Goal: Task Accomplishment & Management: Use online tool/utility

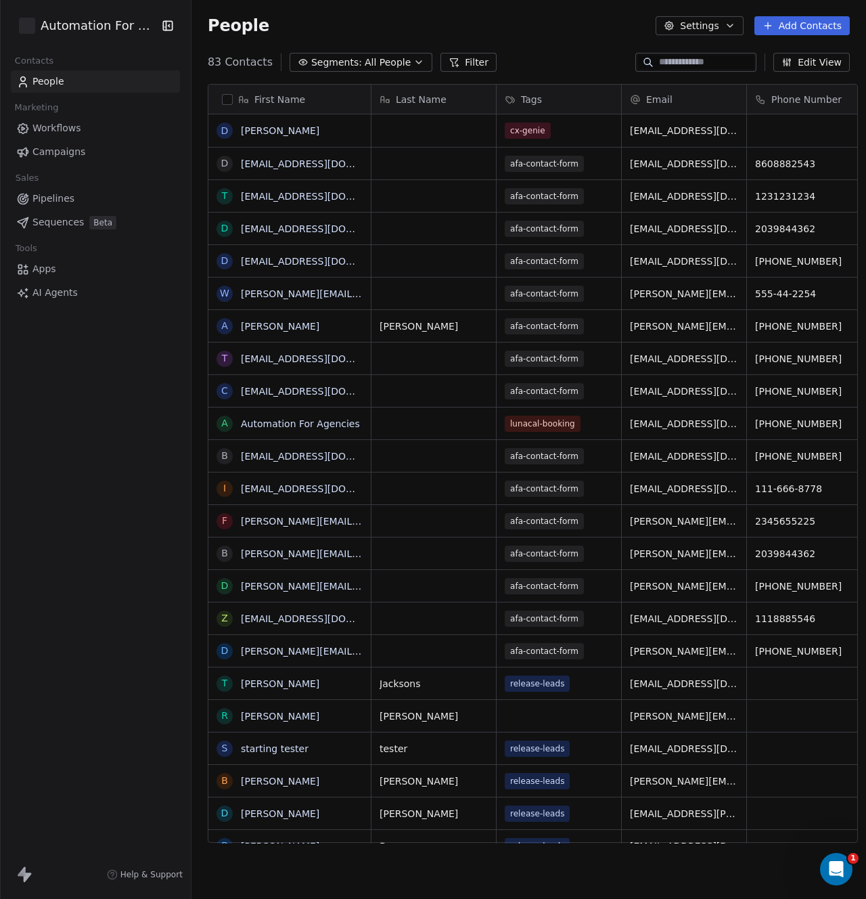
scroll to position [781, 673]
click at [41, 270] on span "Apps" at bounding box center [44, 269] width 24 height 14
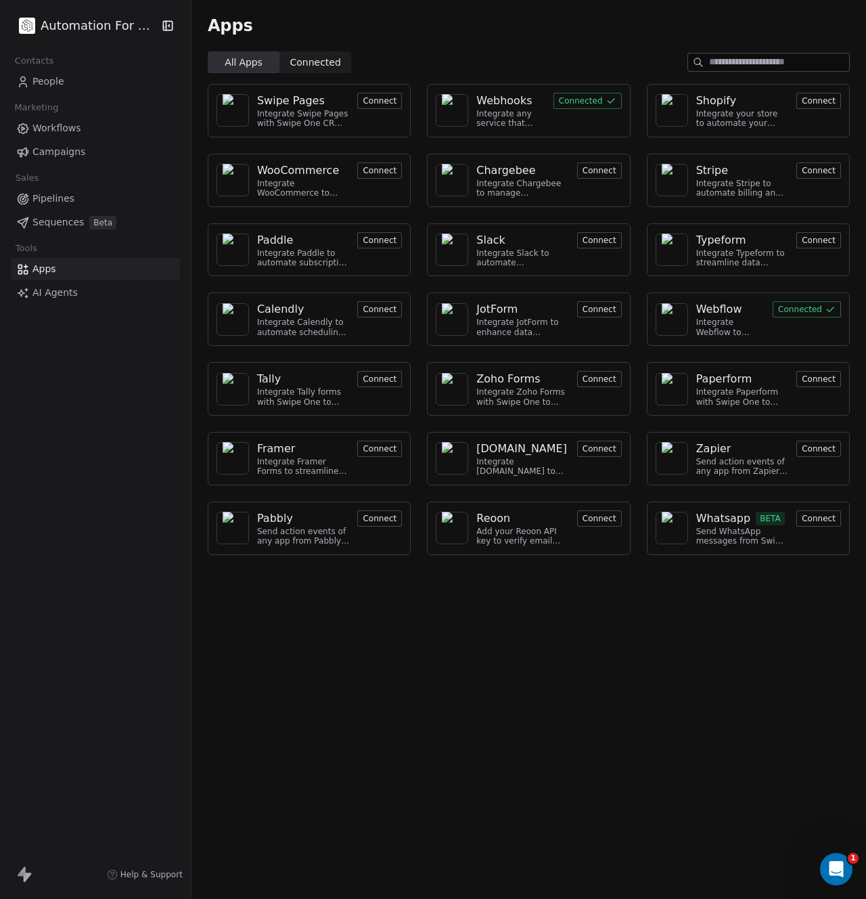
click at [581, 104] on button "Connected" at bounding box center [588, 101] width 68 height 16
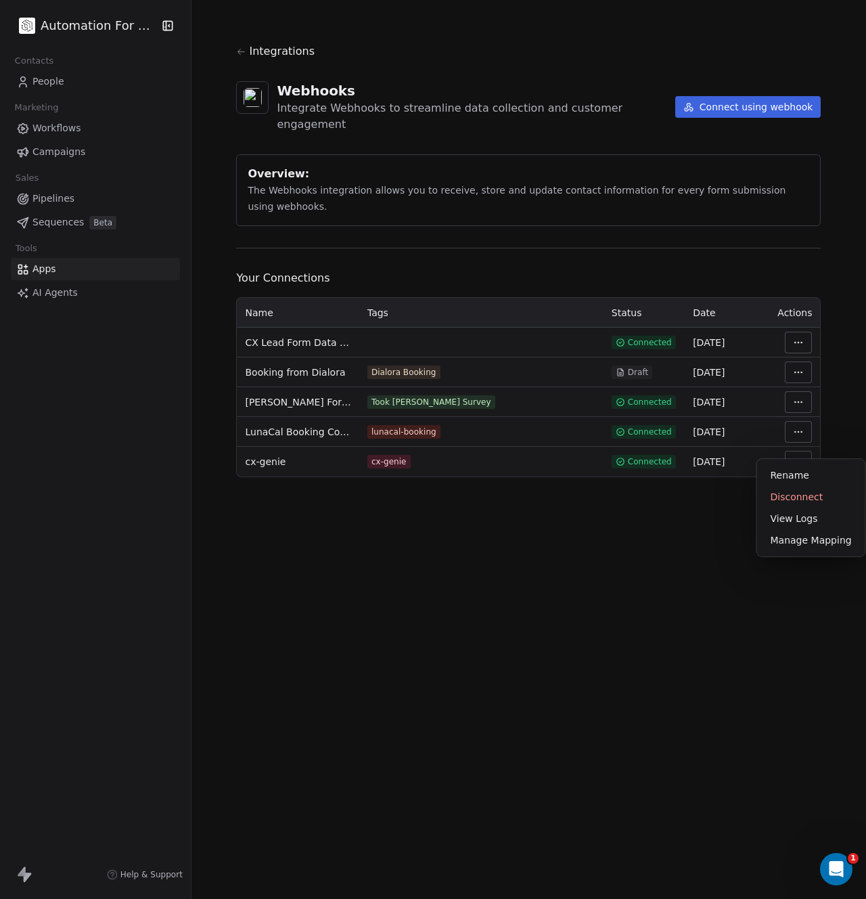
click at [796, 443] on html "Automation For Agencies Contacts People Marketing Workflows Campaigns Sales Pip…" at bounding box center [433, 449] width 866 height 899
click at [780, 540] on div "Manage Mapping" at bounding box center [811, 540] width 97 height 22
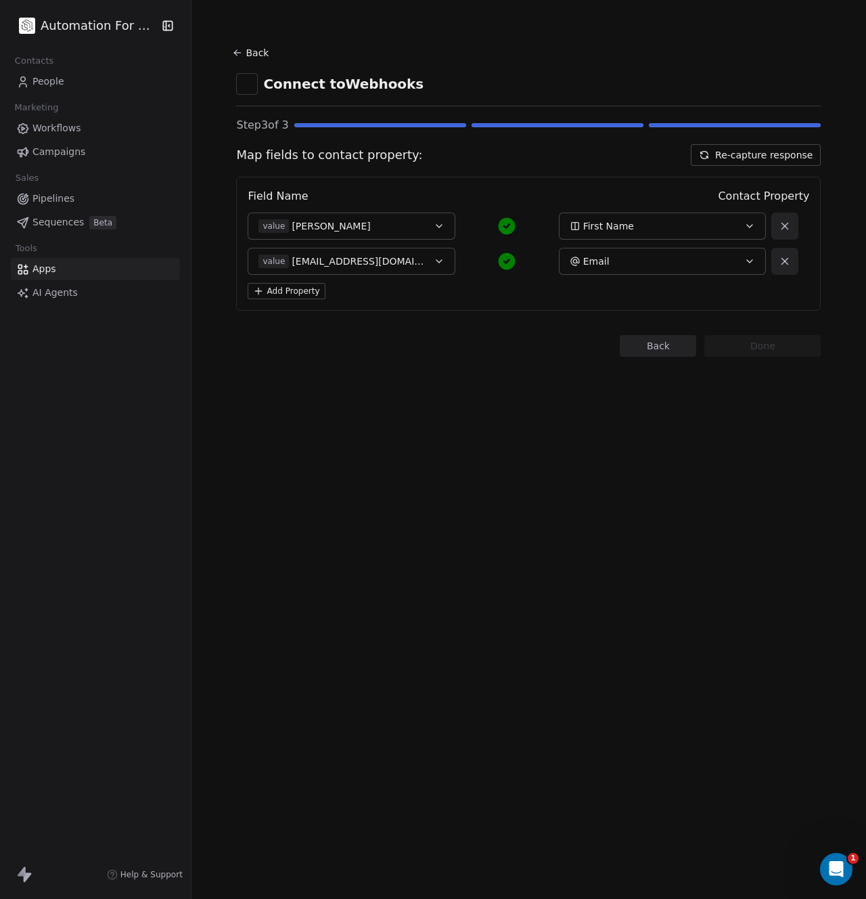
click at [723, 151] on button "Re-capture response" at bounding box center [756, 155] width 130 height 22
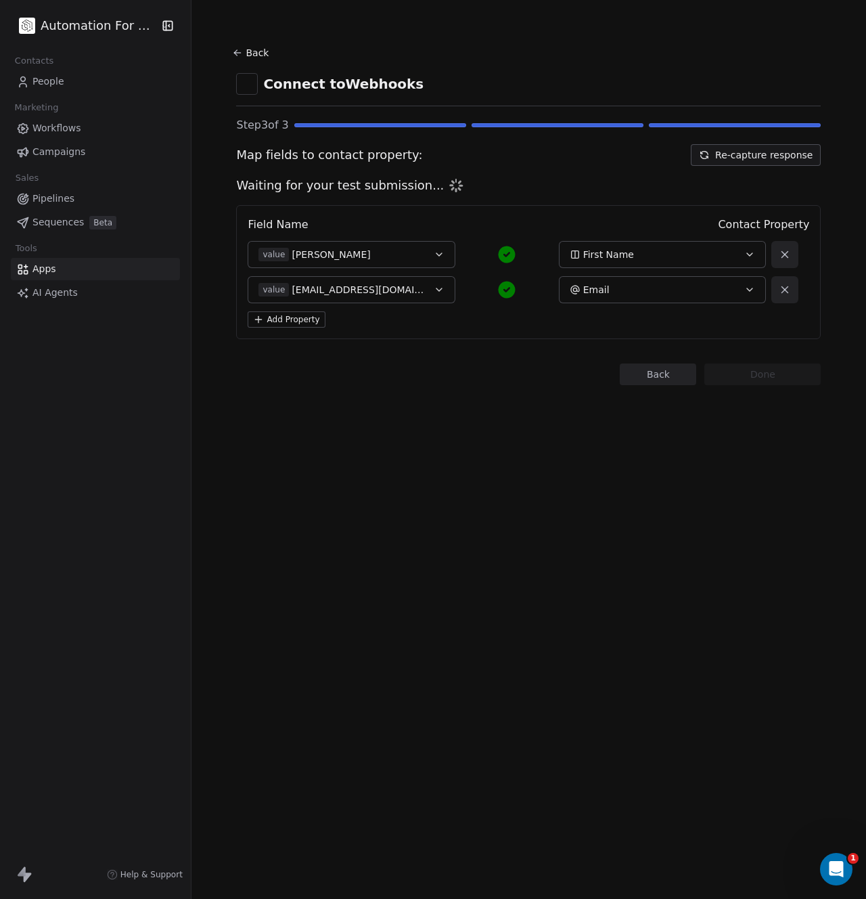
click at [232, 49] on icon at bounding box center [237, 52] width 11 height 11
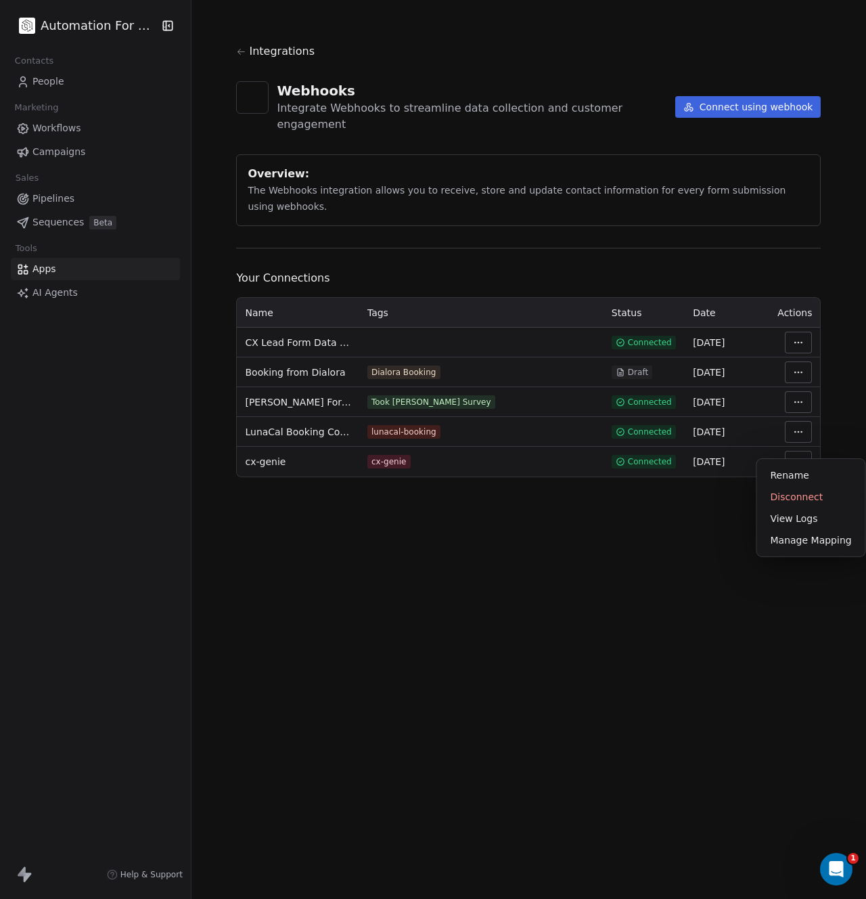
click at [788, 447] on html "Automation For Agencies Contacts People Marketing Workflows Campaigns Sales Pip…" at bounding box center [433, 449] width 866 height 899
click at [798, 445] on html "Automation For Agencies Contacts People Marketing Workflows Campaigns Sales Pip…" at bounding box center [433, 449] width 866 height 899
click at [796, 445] on html "Automation For Agencies Contacts People Marketing Workflows Campaigns Sales Pip…" at bounding box center [433, 449] width 866 height 899
click at [667, 447] on html "Automation For Agencies Contacts People Marketing Workflows Campaigns Sales Pip…" at bounding box center [433, 449] width 866 height 899
click at [637, 456] on span "Connected" at bounding box center [650, 461] width 44 height 11
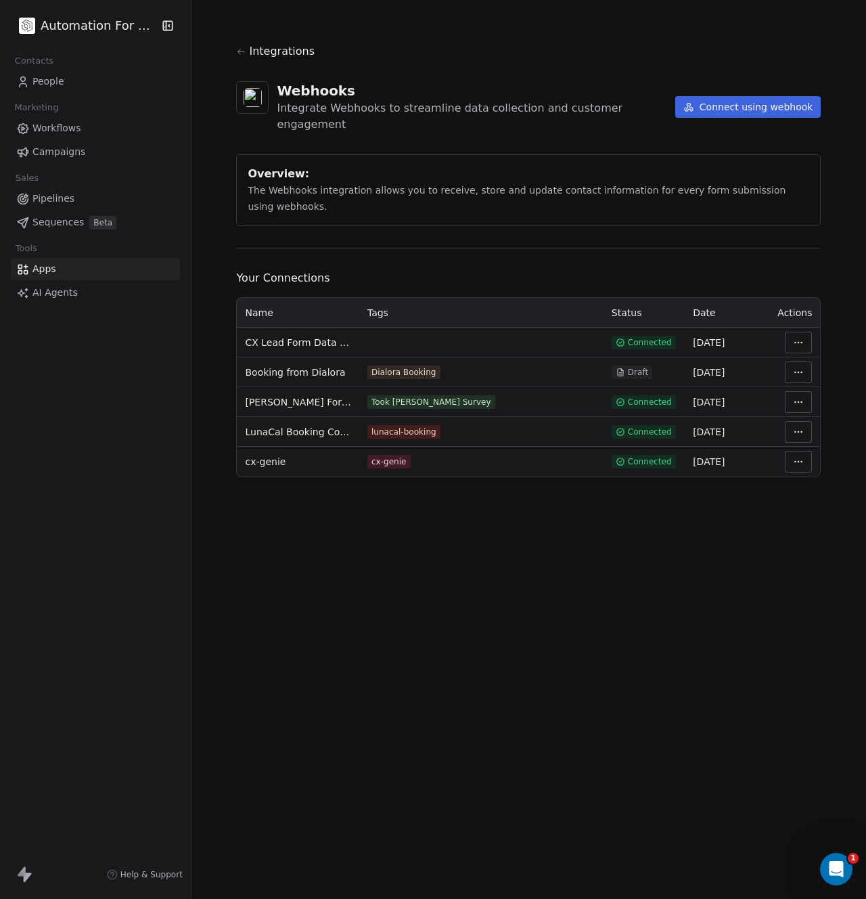
click at [346, 475] on section "Integrations Webhooks Integrate Webhooks to streamline data collection and cust…" at bounding box center [529, 260] width 650 height 520
drag, startPoint x: 275, startPoint y: 447, endPoint x: 343, endPoint y: 444, distance: 67.7
click at [276, 455] on span "cx-genie" at bounding box center [265, 462] width 41 height 14
drag, startPoint x: 410, startPoint y: 443, endPoint x: 630, endPoint y: 433, distance: 220.1
click at [413, 455] on div "cx-genie" at bounding box center [481, 462] width 228 height 14
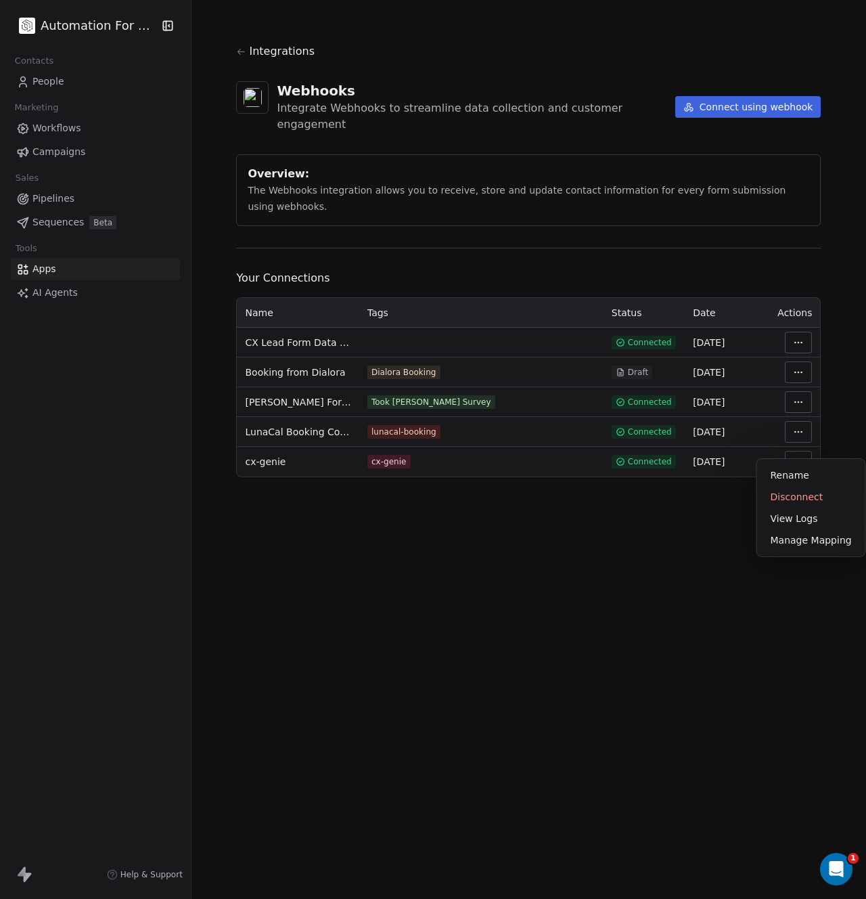
click at [789, 444] on html "Automation For Agencies Contacts People Marketing Workflows Campaigns Sales Pip…" at bounding box center [433, 449] width 866 height 899
click at [790, 491] on div "Disconnect" at bounding box center [811, 497] width 97 height 22
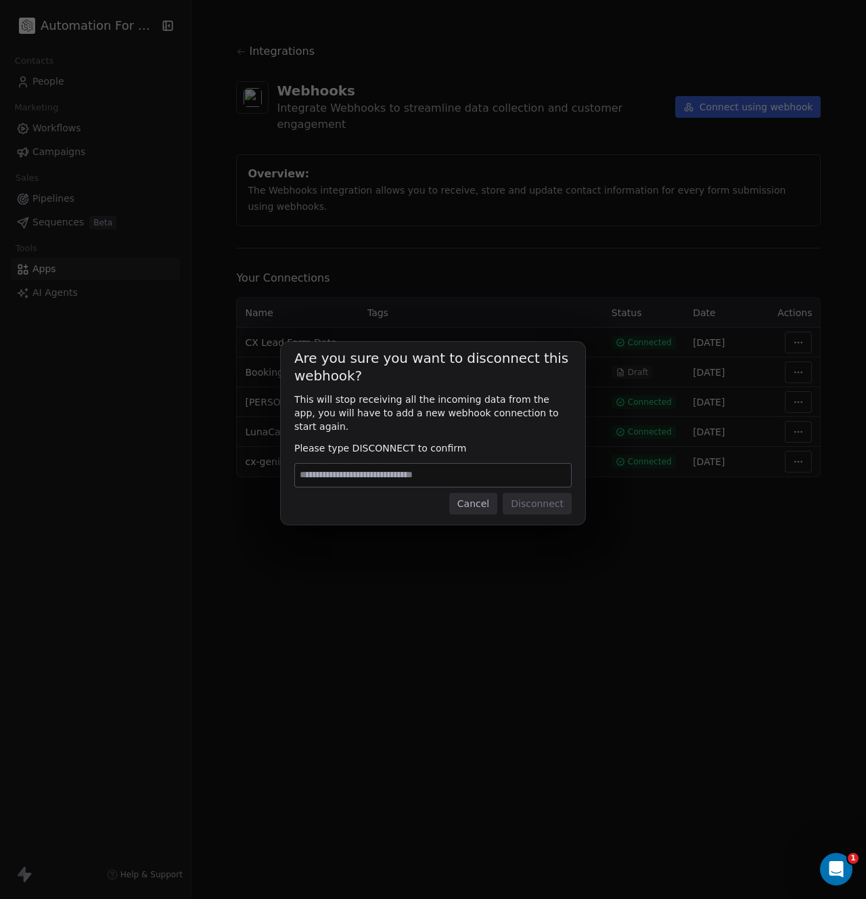
click at [476, 500] on button "Cancel" at bounding box center [473, 504] width 48 height 22
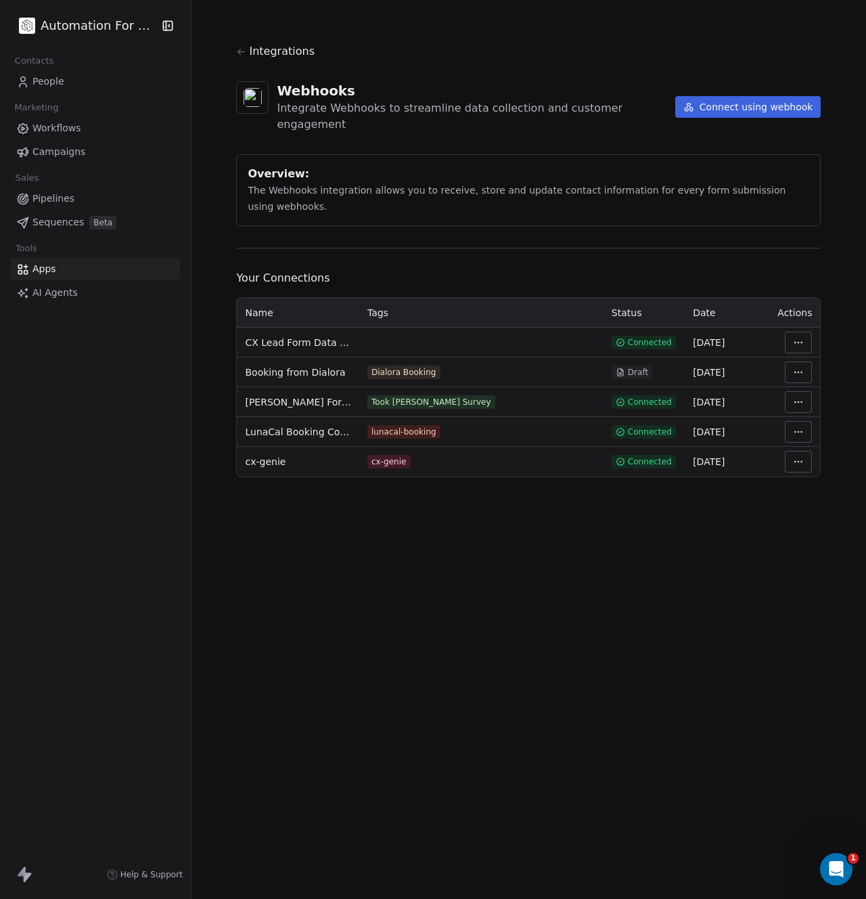
click at [796, 443] on html "Automation For Agencies Contacts People Marketing Workflows Campaigns Sales Pip…" at bounding box center [433, 449] width 866 height 899
click at [798, 533] on div "Manage Mapping" at bounding box center [811, 540] width 97 height 22
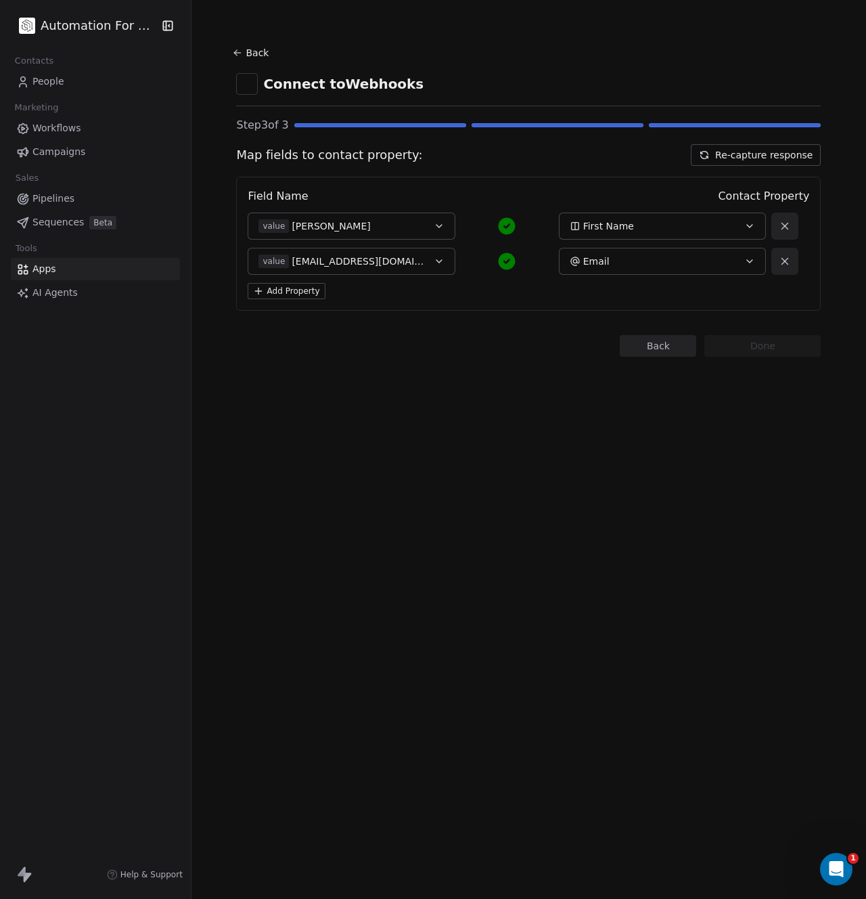
click at [768, 153] on button "Re-capture response" at bounding box center [756, 155] width 130 height 22
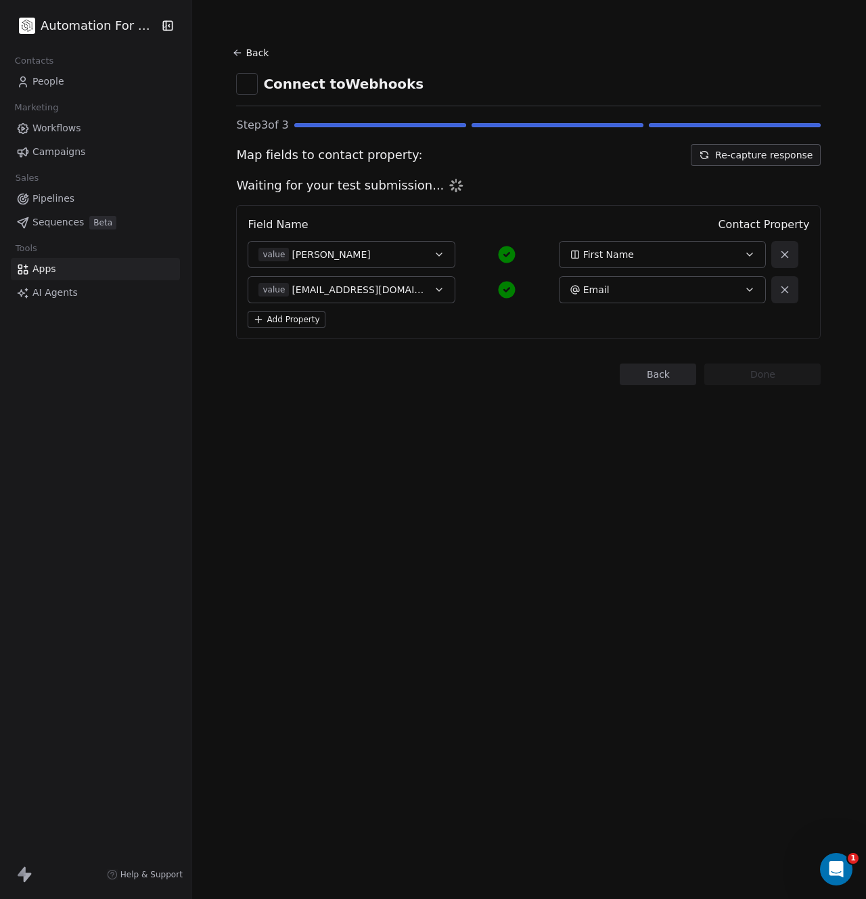
click at [657, 374] on button "Back" at bounding box center [658, 374] width 76 height 22
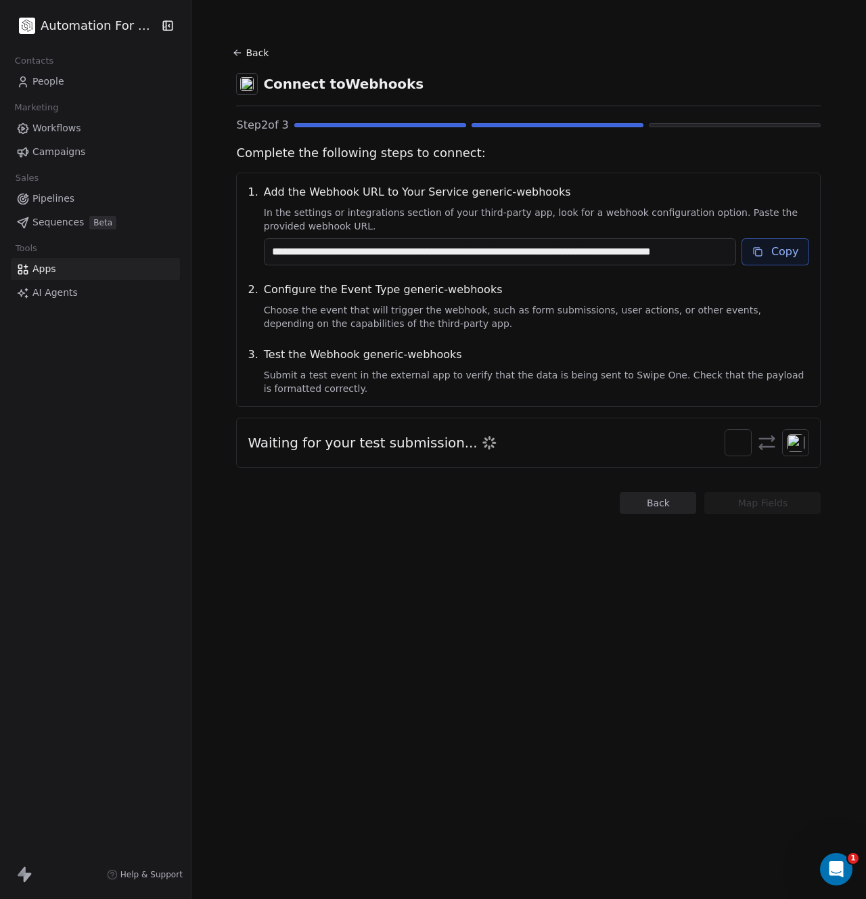
click at [765, 250] on button "Copy" at bounding box center [776, 251] width 68 height 27
click at [555, 528] on section "**********" at bounding box center [529, 278] width 650 height 557
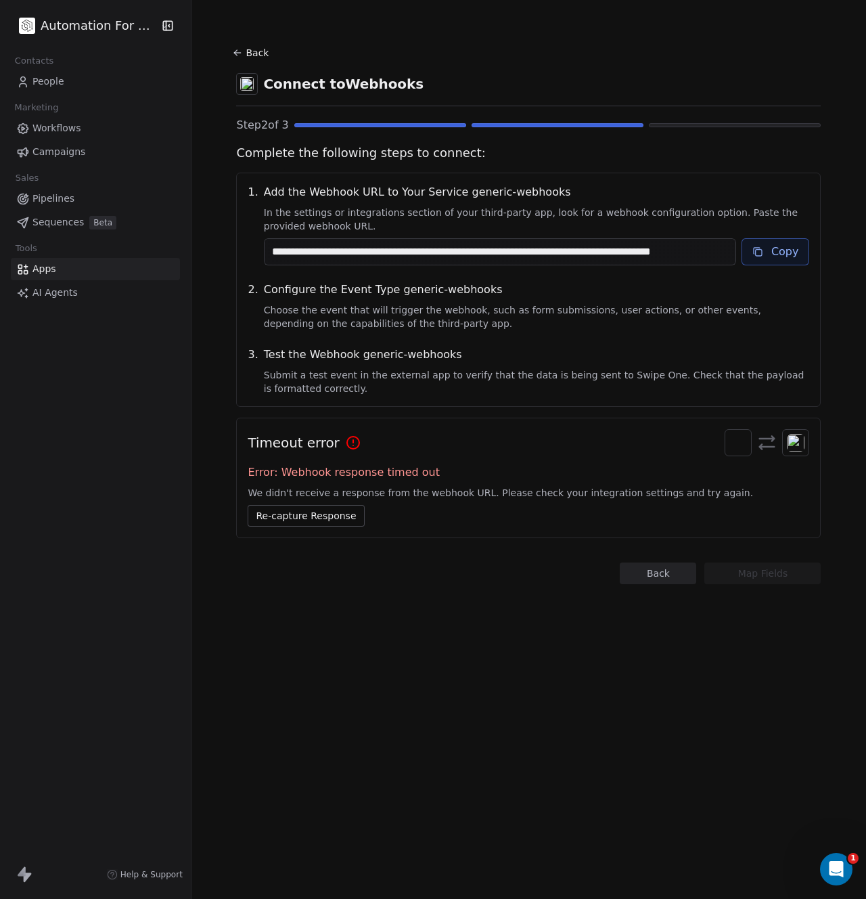
click at [770, 256] on button "Copy" at bounding box center [776, 251] width 68 height 27
click at [315, 514] on button "Re-capture Response" at bounding box center [306, 516] width 116 height 22
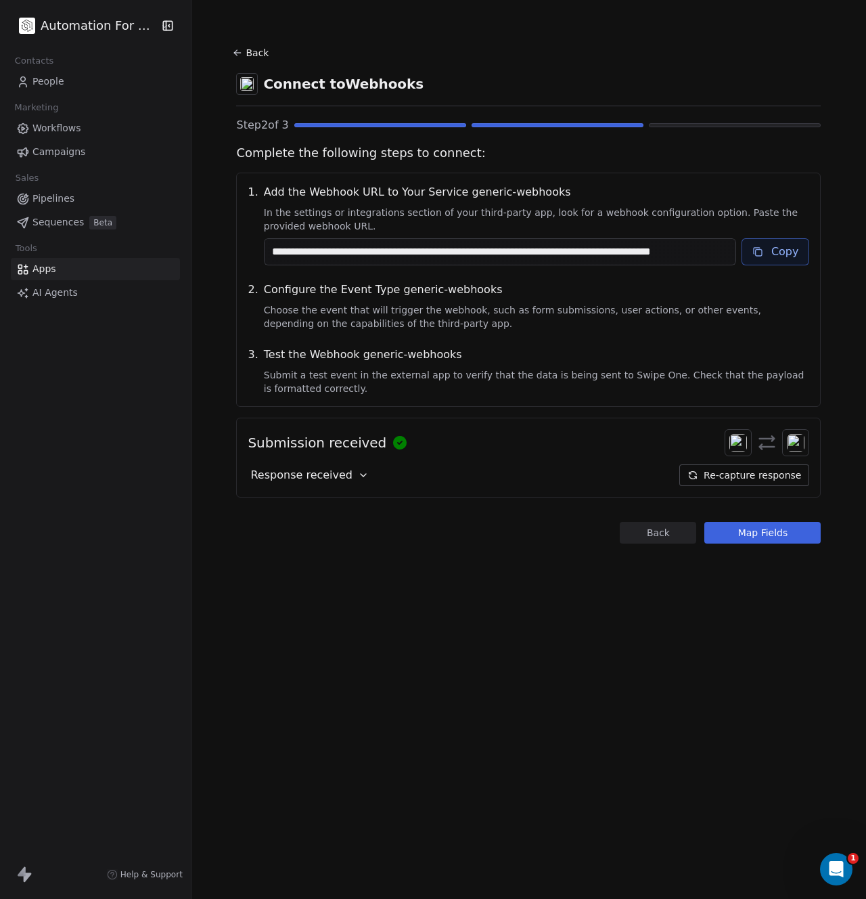
click at [753, 532] on button "Map Fields" at bounding box center [762, 533] width 116 height 22
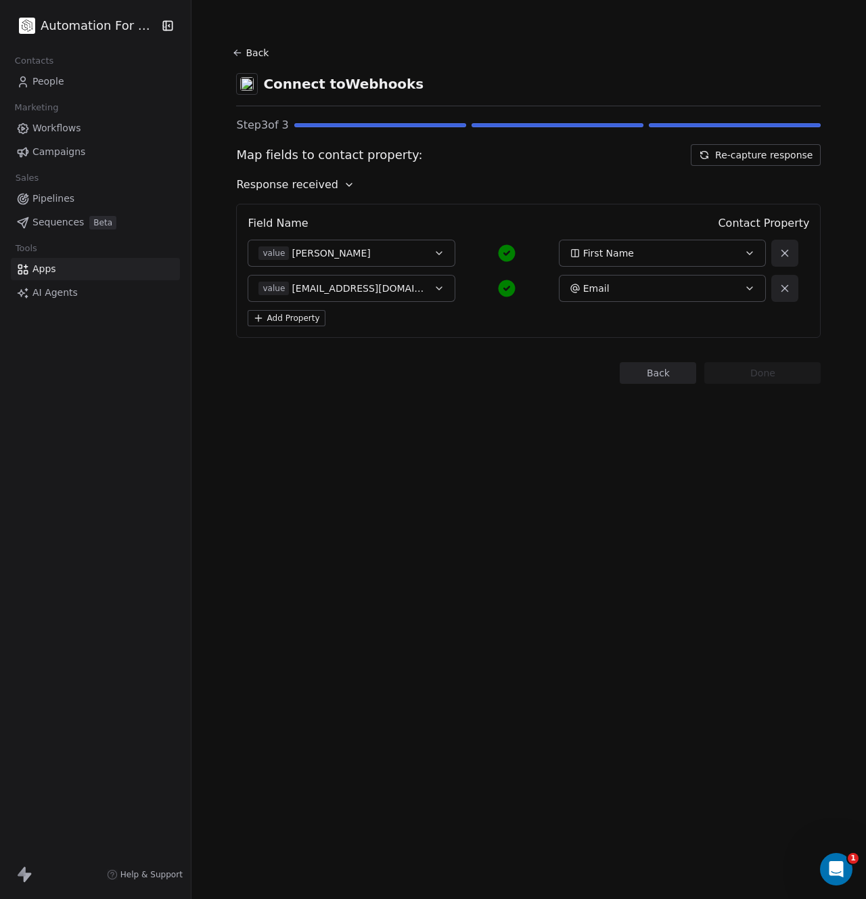
click at [742, 158] on button "Re-capture response" at bounding box center [756, 155] width 130 height 22
click at [233, 54] on icon at bounding box center [237, 52] width 11 height 11
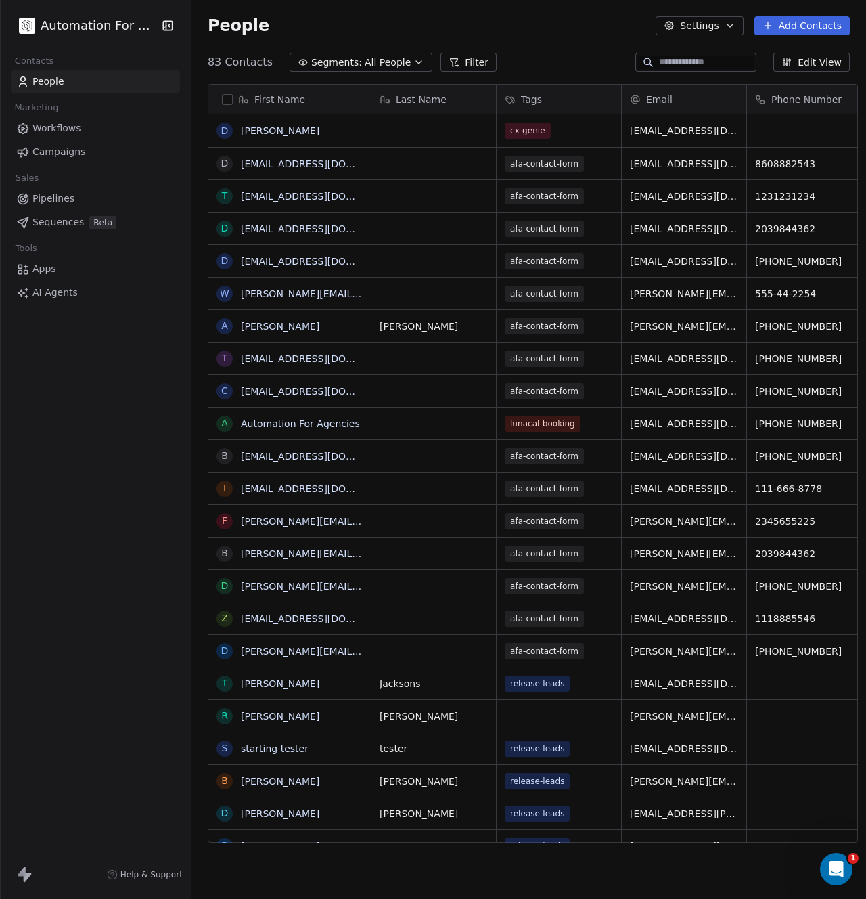
scroll to position [781, 673]
